Goal: Task Accomplishment & Management: Manage account settings

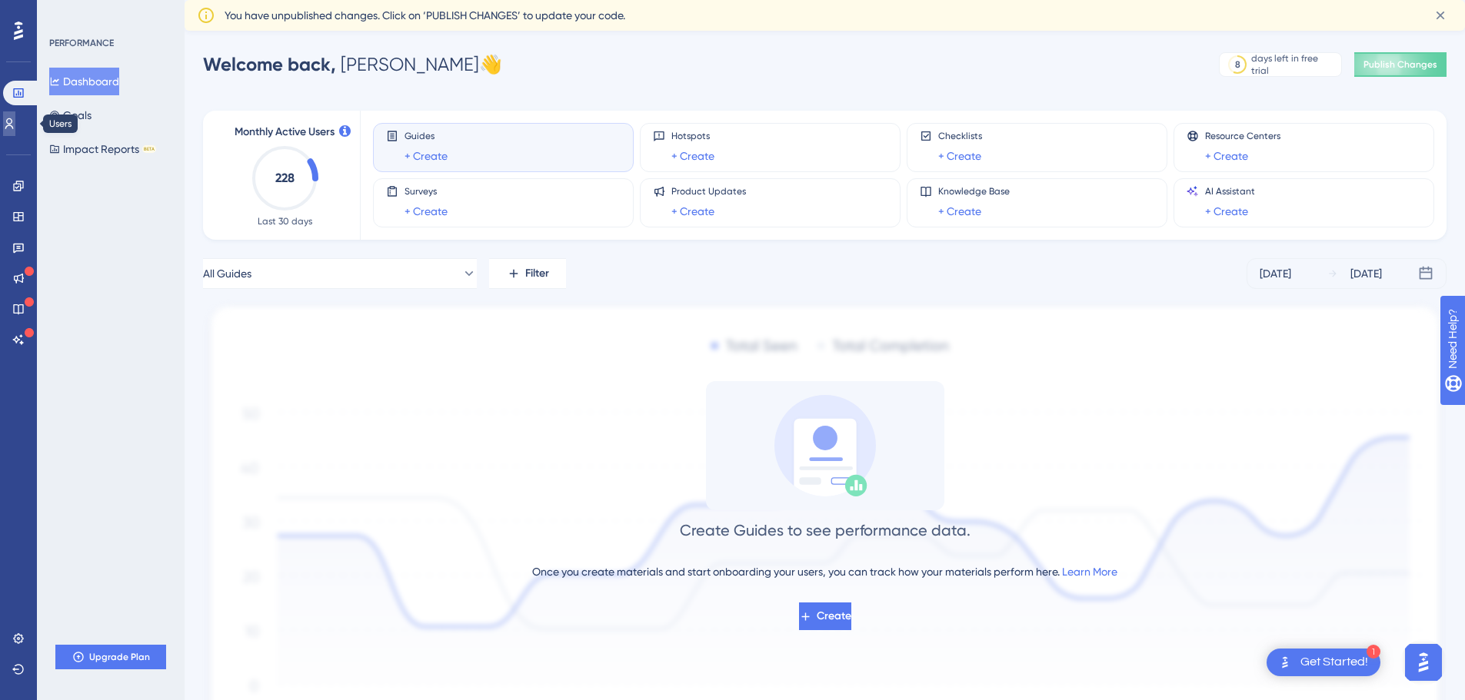
drag, startPoint x: 20, startPoint y: 122, endPoint x: 304, endPoint y: 147, distance: 284.8
click at [15, 121] on icon at bounding box center [9, 124] width 12 height 12
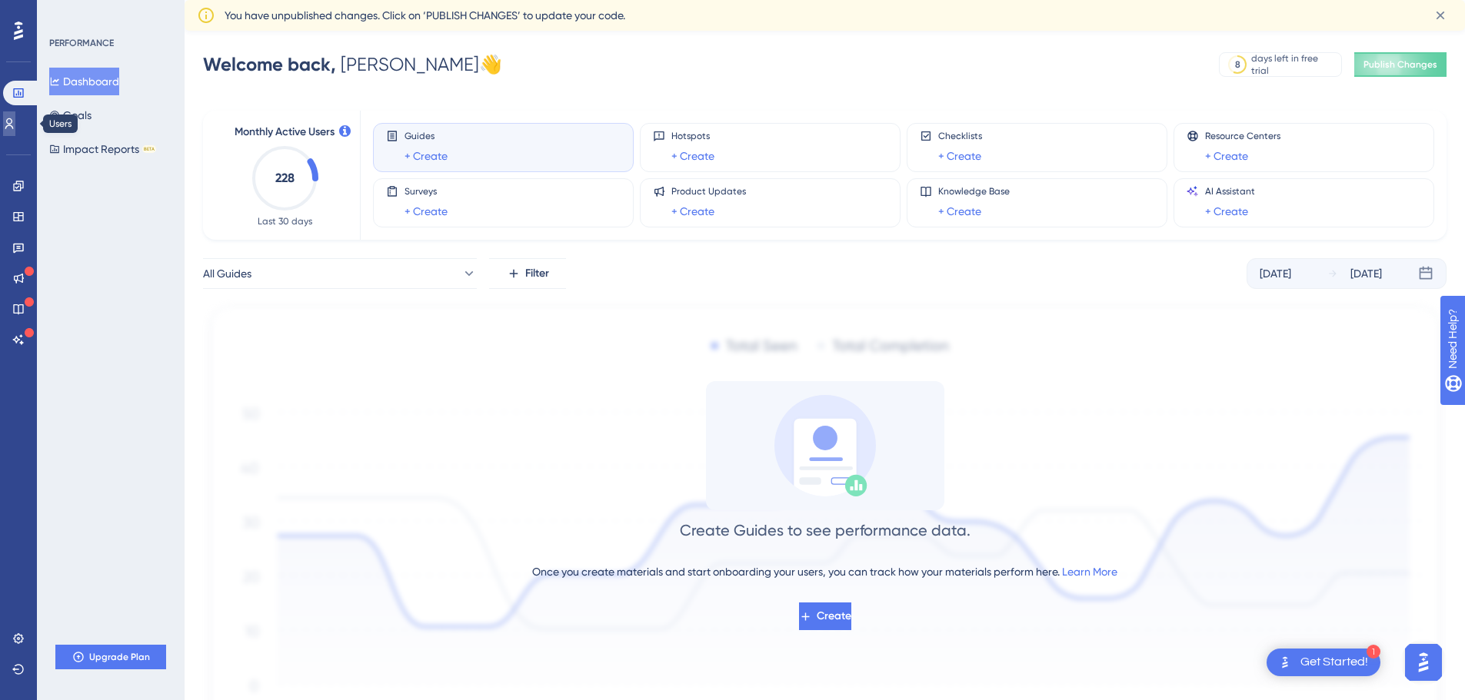
click at [15, 125] on icon at bounding box center [9, 124] width 12 height 12
click at [15, 123] on link at bounding box center [9, 123] width 12 height 25
click at [23, 90] on icon at bounding box center [18, 92] width 10 height 9
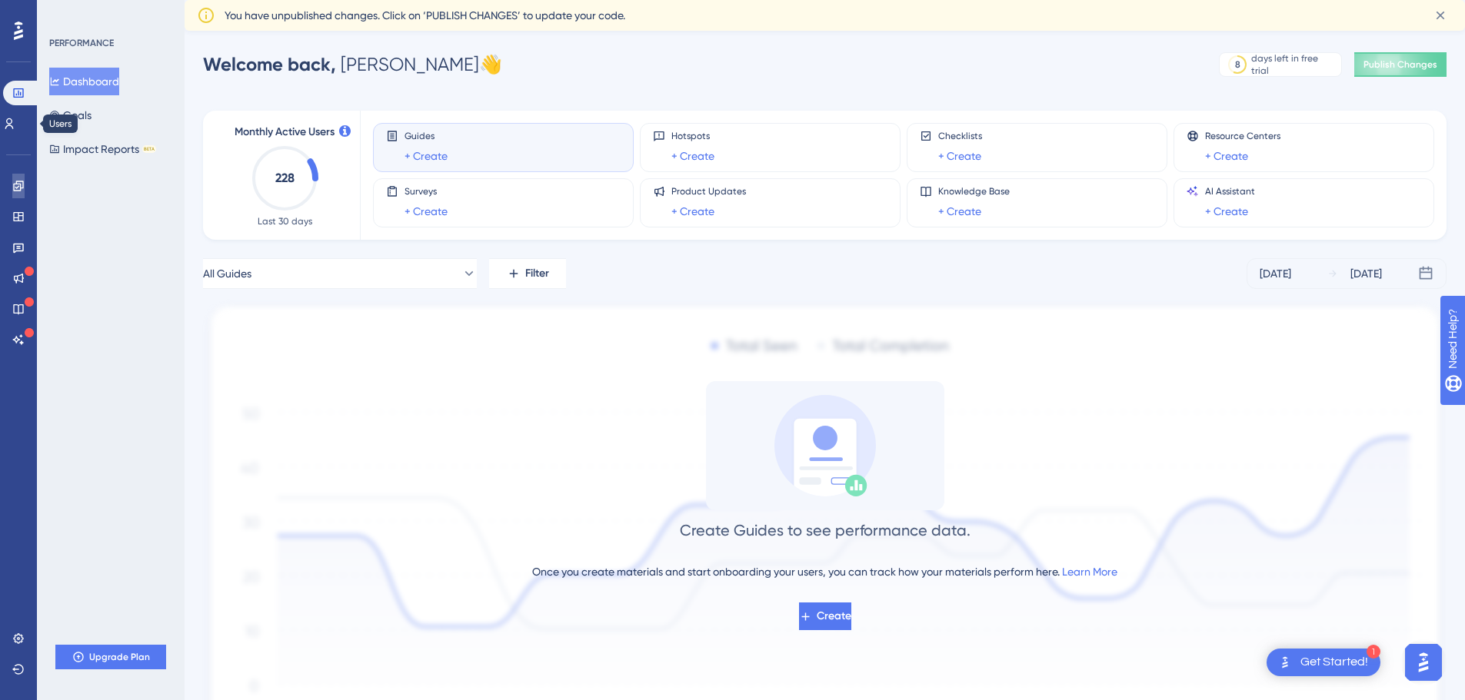
click at [25, 185] on link at bounding box center [18, 186] width 12 height 25
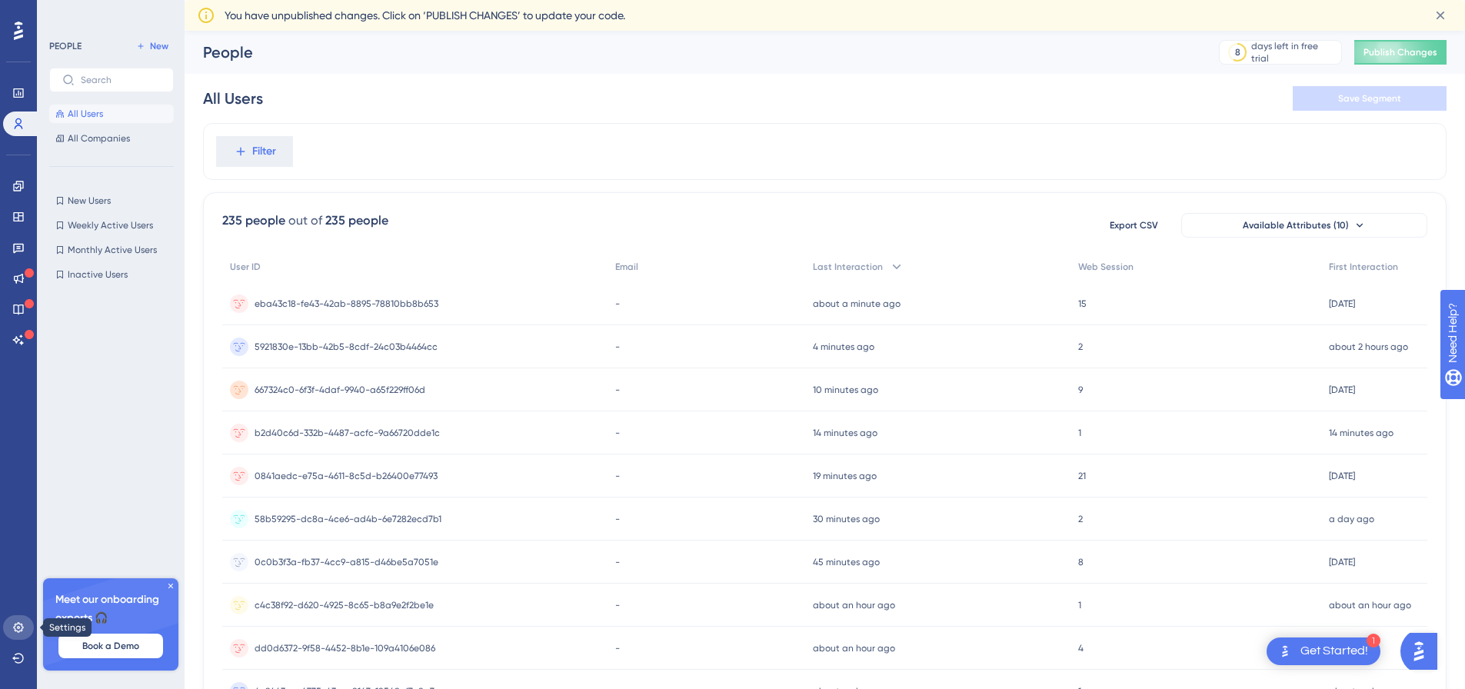
click at [21, 627] on icon at bounding box center [18, 627] width 12 height 12
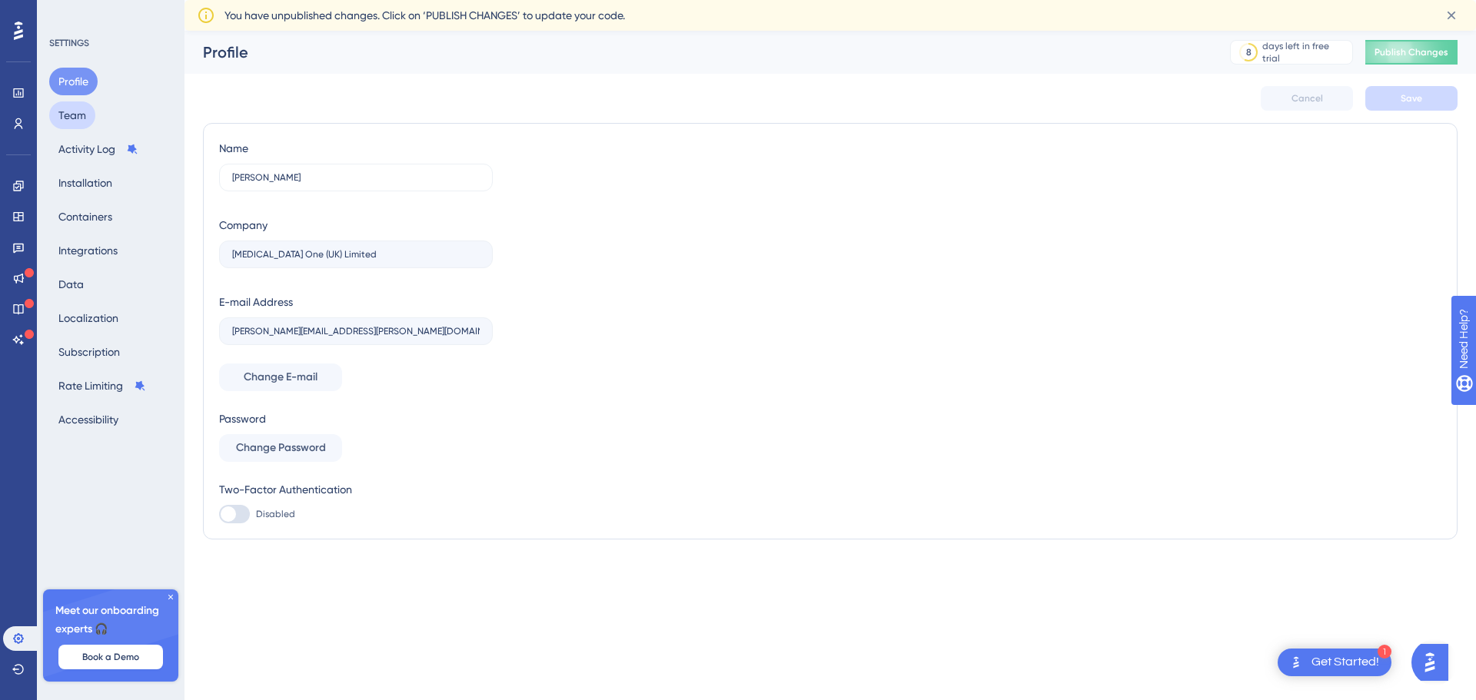
click at [82, 125] on button "Team" at bounding box center [72, 115] width 46 height 28
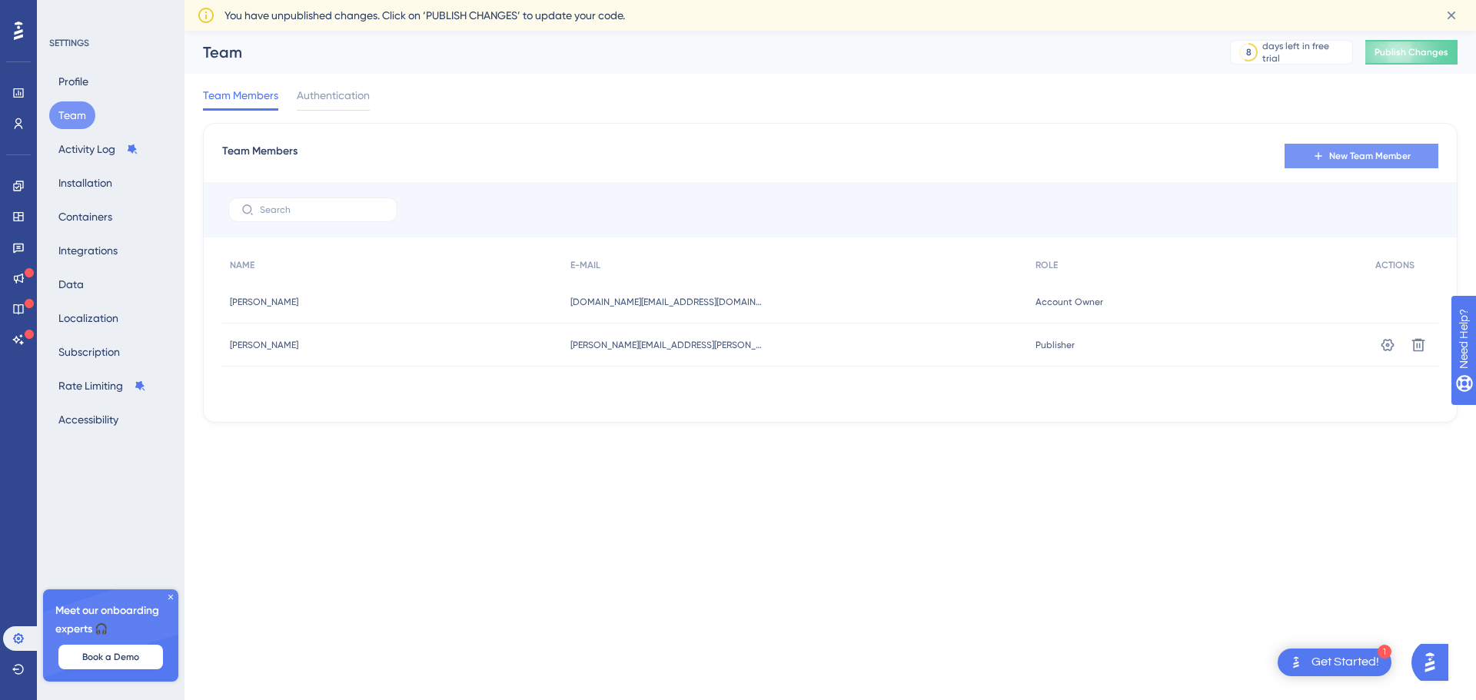
click at [1321, 158] on icon at bounding box center [1319, 156] width 12 height 12
click at [1394, 341] on icon at bounding box center [1387, 345] width 15 height 15
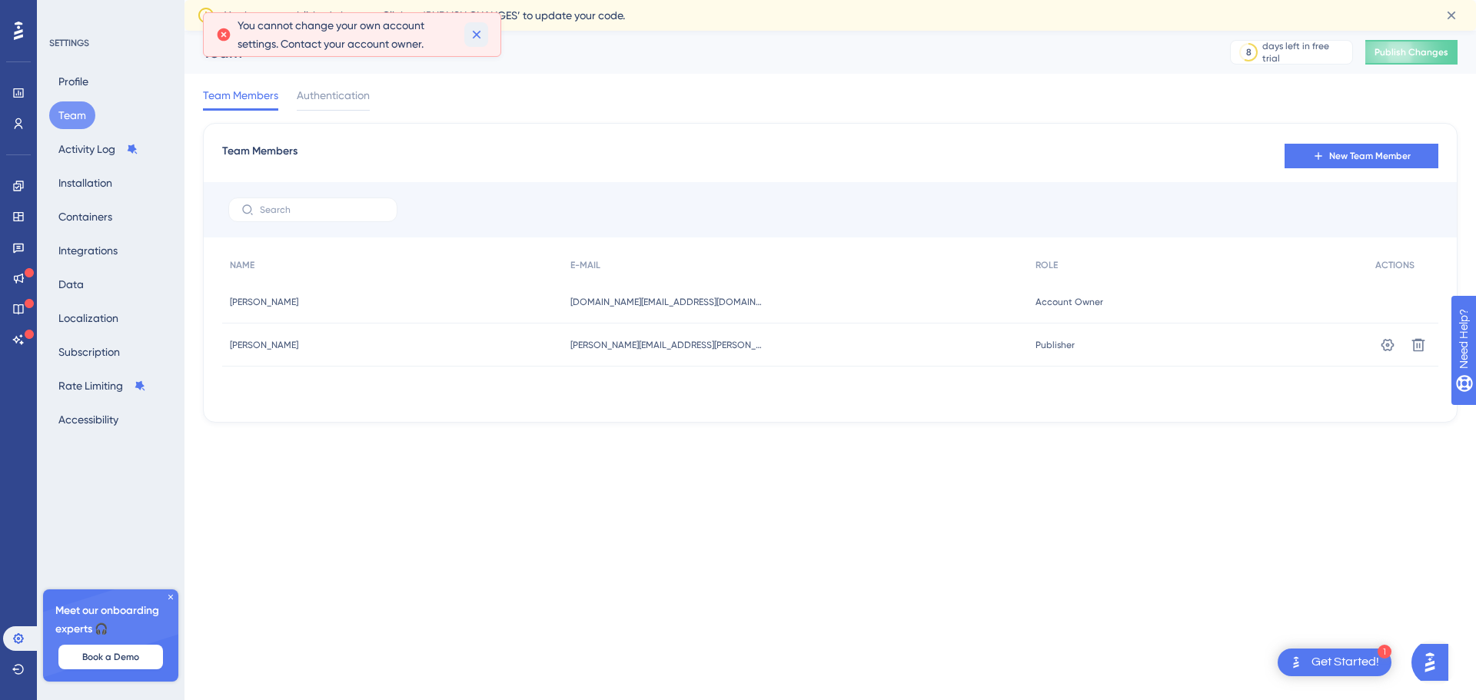
click at [473, 28] on icon at bounding box center [476, 34] width 15 height 15
